Goal: Task Accomplishment & Management: Manage account settings

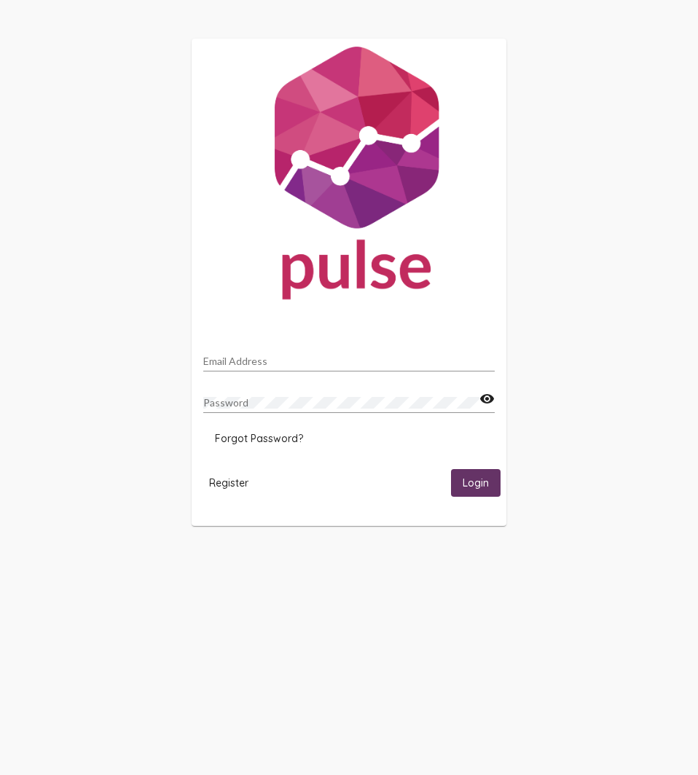
click at [239, 365] on input "Email Address" at bounding box center [348, 361] width 291 height 12
click at [292, 349] on div "Email Address" at bounding box center [348, 357] width 291 height 28
click at [288, 352] on div "Email Address" at bounding box center [348, 357] width 291 height 28
click at [287, 354] on div "Email Address" at bounding box center [348, 357] width 291 height 28
click at [229, 355] on input "Email Address" at bounding box center [348, 361] width 291 height 12
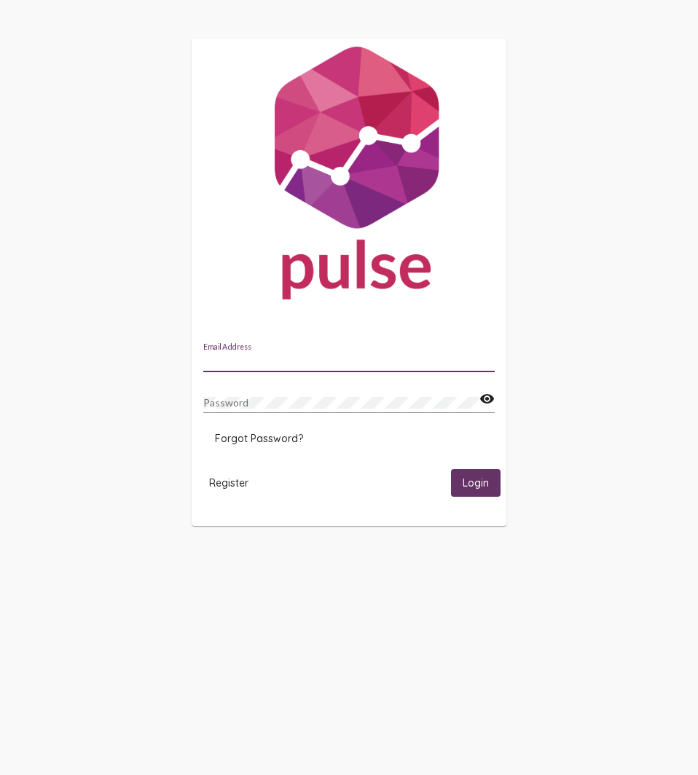
click at [225, 351] on div "Email Address" at bounding box center [348, 357] width 291 height 28
click at [220, 350] on div "Email Address" at bounding box center [348, 357] width 291 height 28
click at [217, 350] on div "Email Address" at bounding box center [348, 357] width 291 height 28
click at [291, 346] on div "Email Address" at bounding box center [348, 357] width 291 height 28
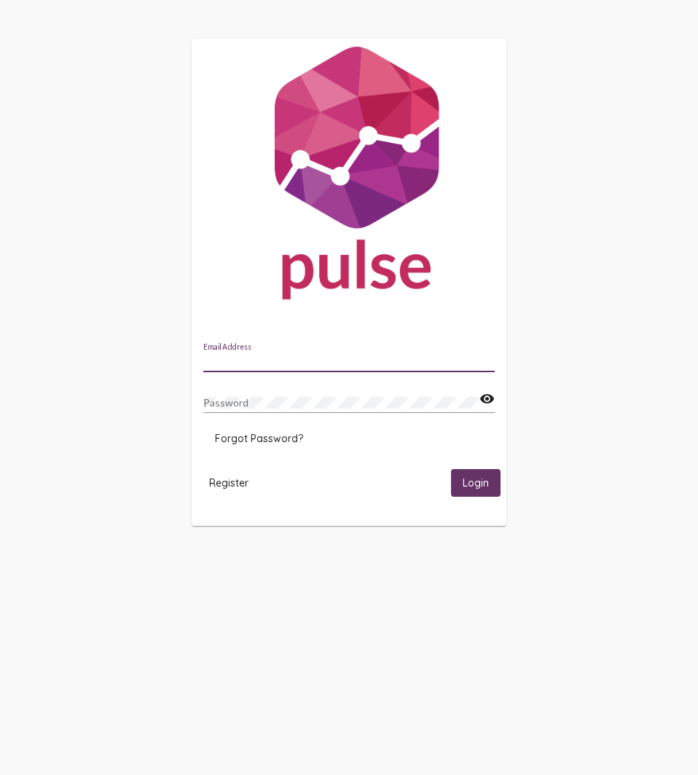
click at [250, 358] on input "Email Address" at bounding box center [348, 361] width 291 height 12
type input "[EMAIL_ADDRESS][DOMAIN_NAME]"
click at [293, 393] on div "Password" at bounding box center [341, 398] width 276 height 28
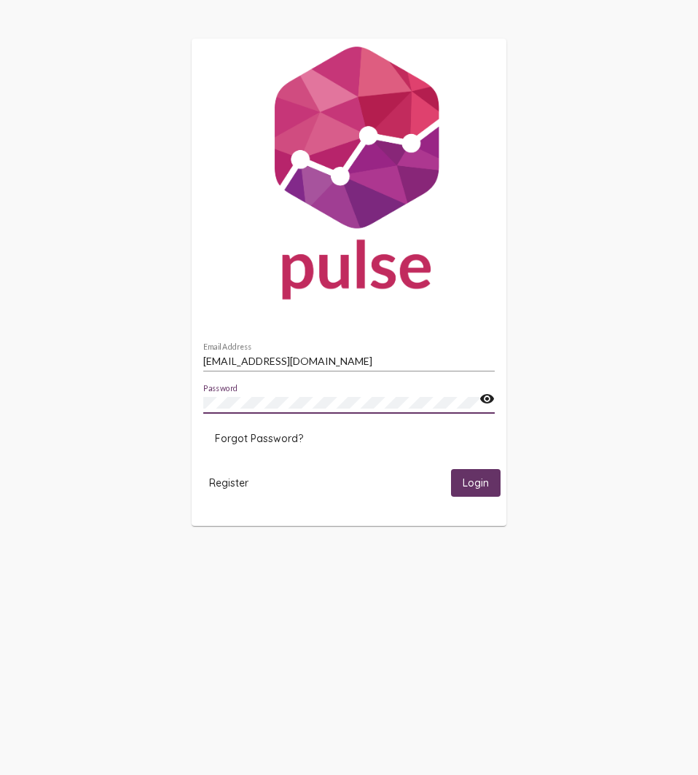
click at [451, 469] on button "Login" at bounding box center [476, 482] width 50 height 27
